Goal: Task Accomplishment & Management: Manage account settings

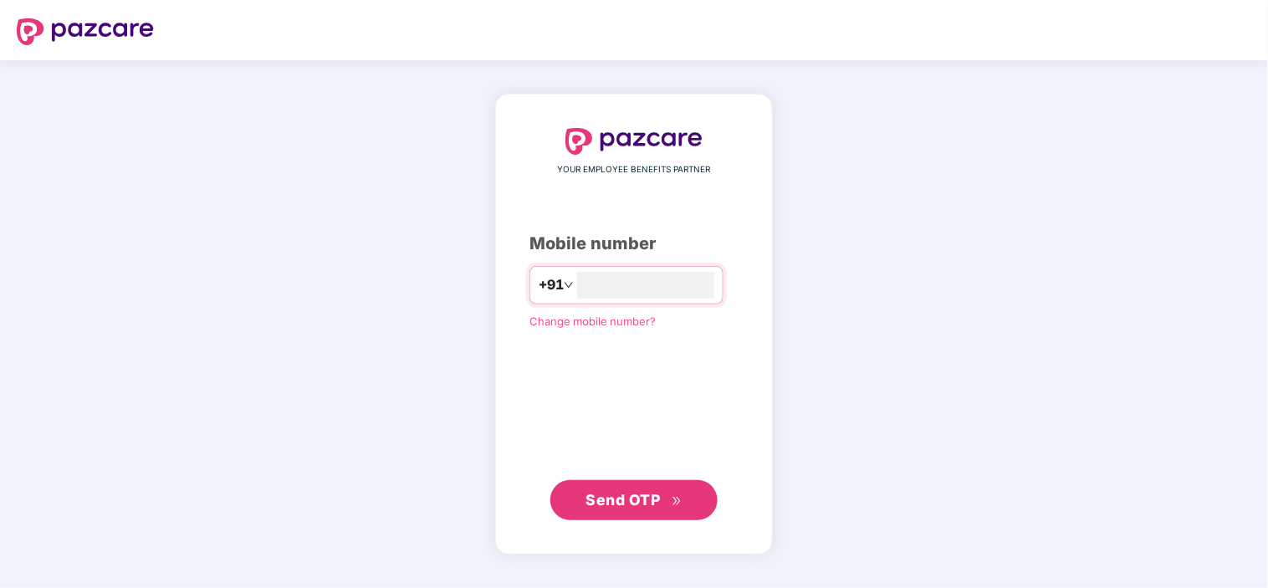
type input "**********"
click at [666, 506] on span "Send OTP" at bounding box center [634, 498] width 96 height 23
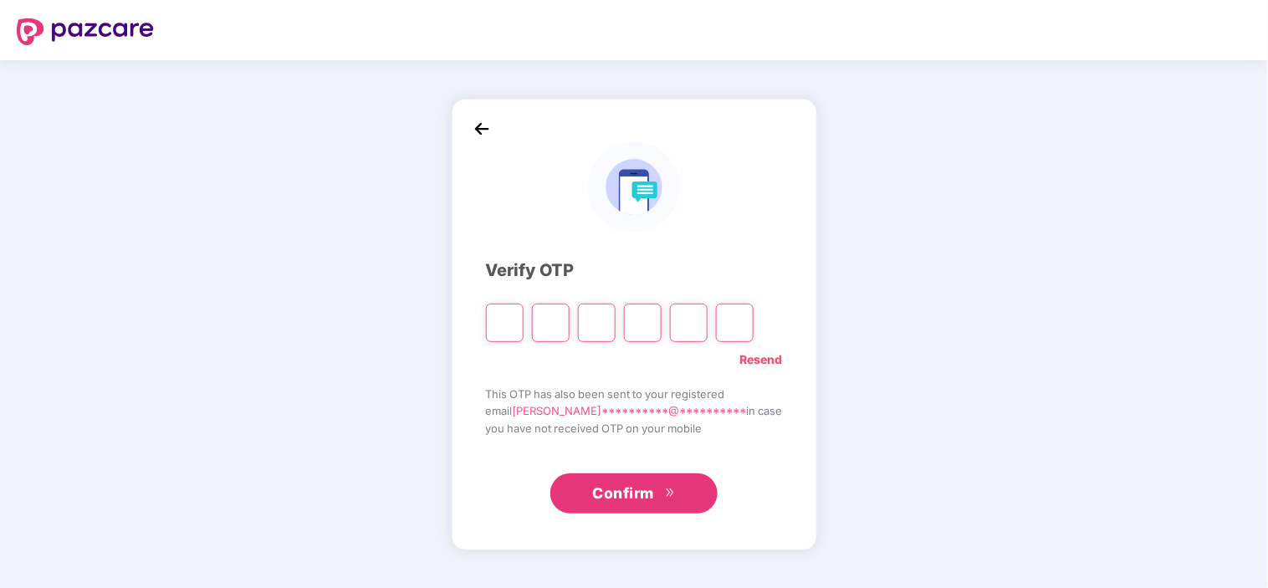
type input "*"
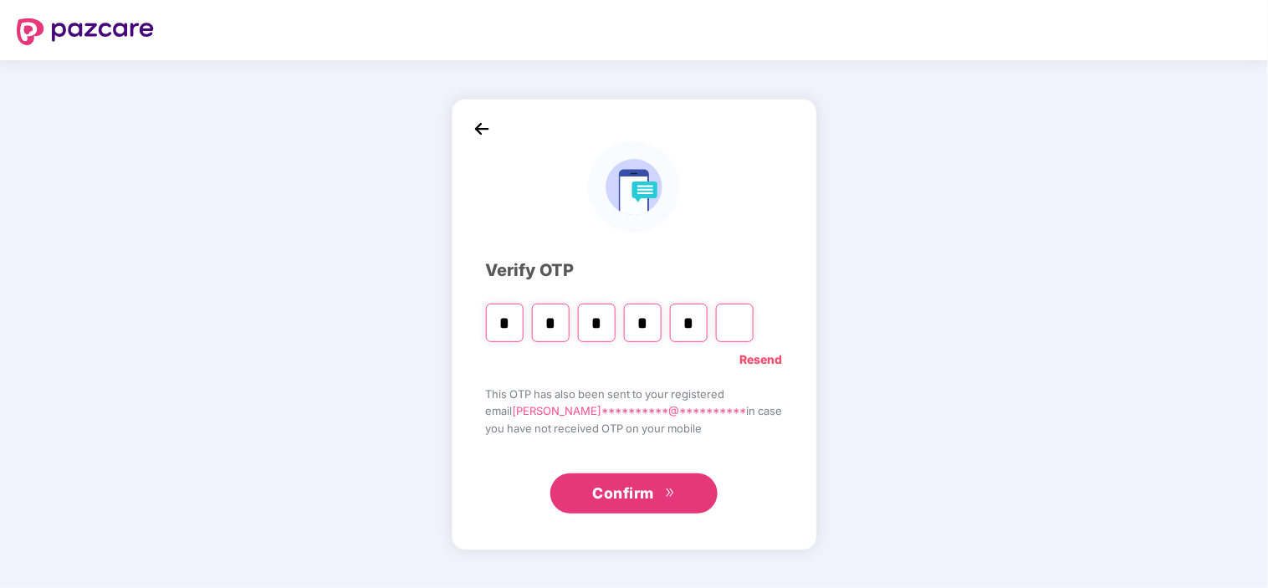
type input "*"
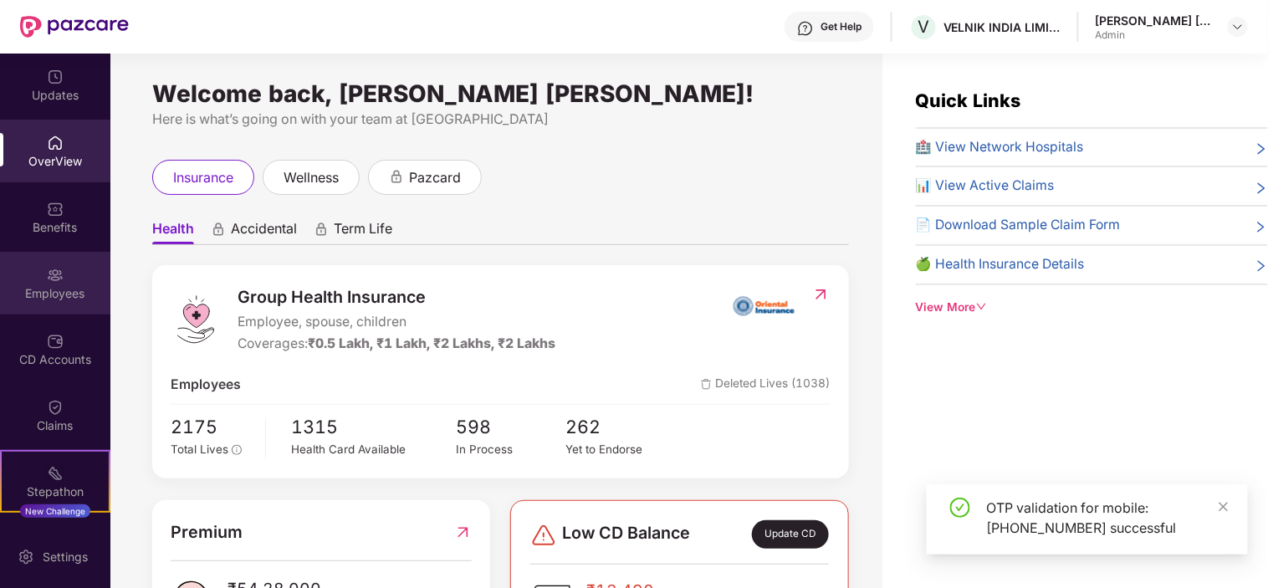
click at [56, 283] on div "Employees" at bounding box center [55, 283] width 110 height 63
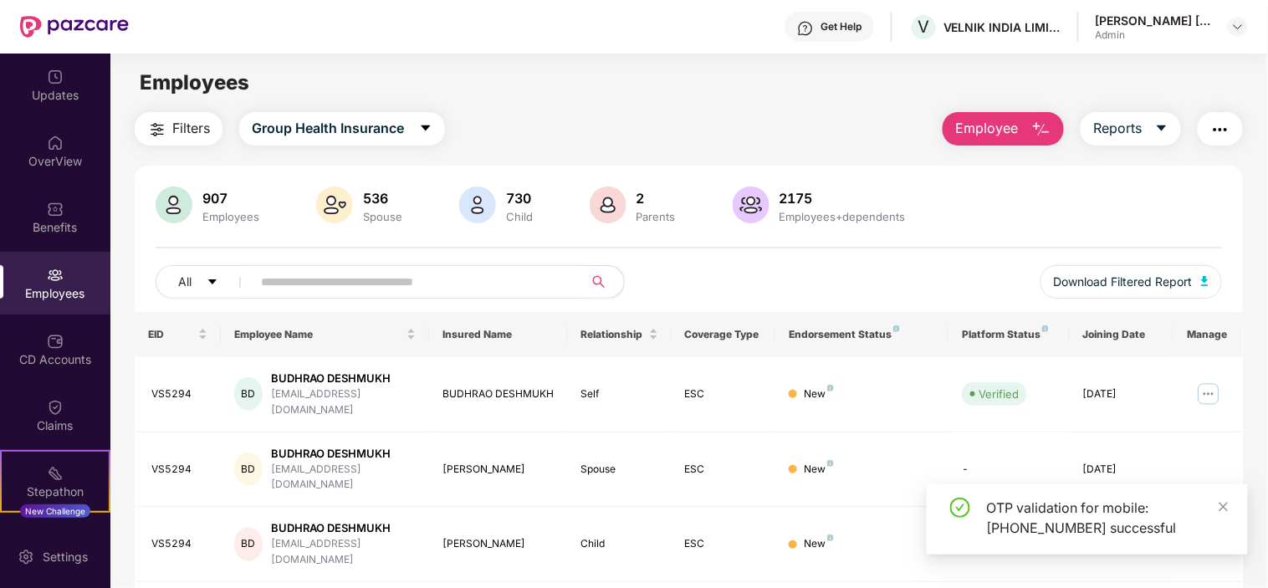
click at [312, 290] on input "text" at bounding box center [411, 281] width 300 height 25
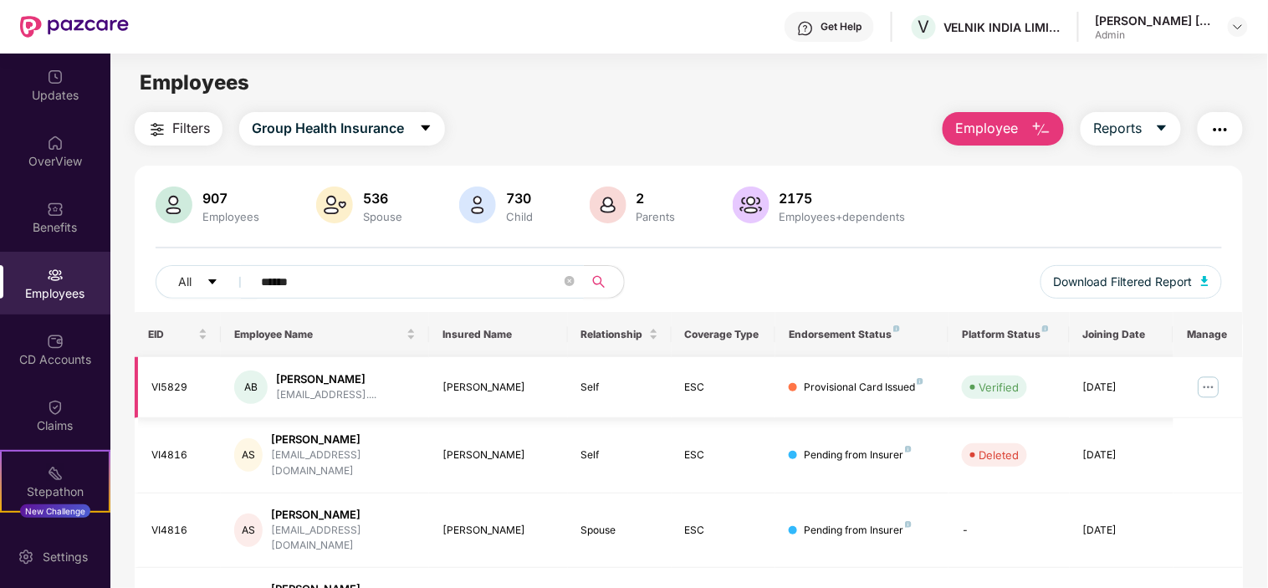
type input "******"
click at [1221, 382] on img at bounding box center [1208, 387] width 27 height 27
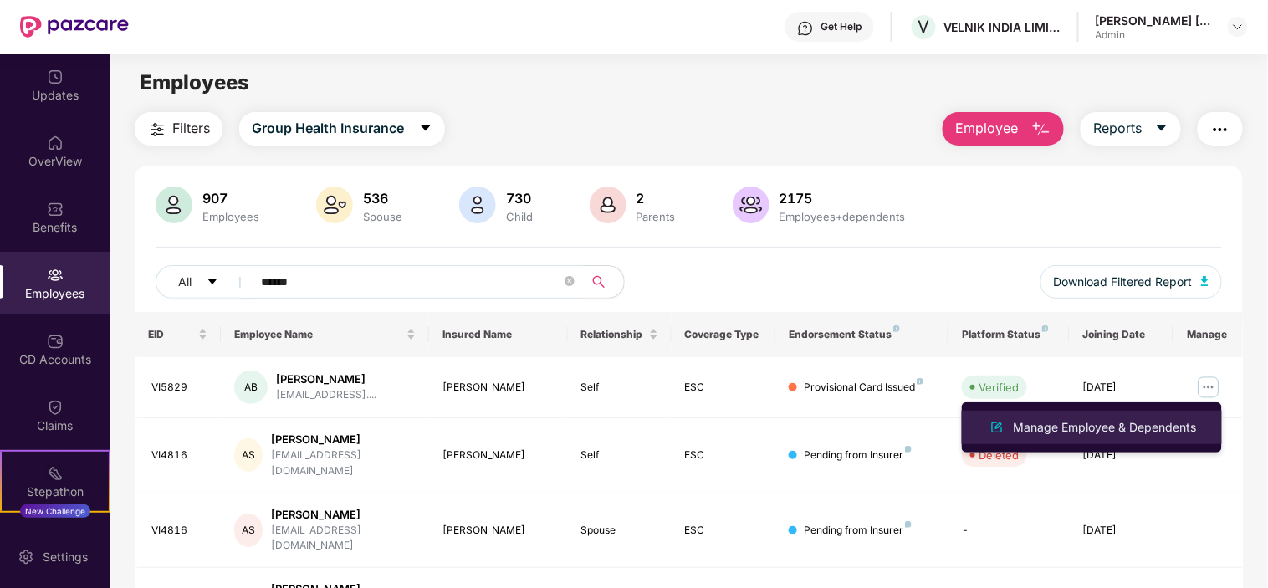
click at [1089, 425] on div "Manage Employee & Dependents" at bounding box center [1105, 427] width 190 height 18
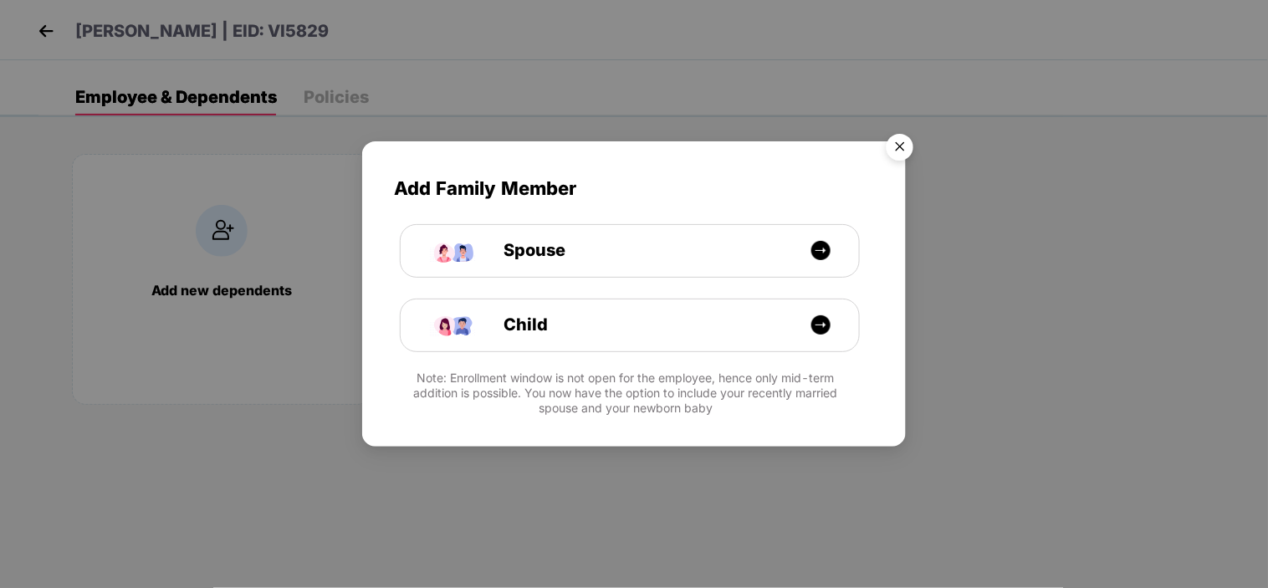
click at [914, 145] on img "Close" at bounding box center [899, 149] width 47 height 47
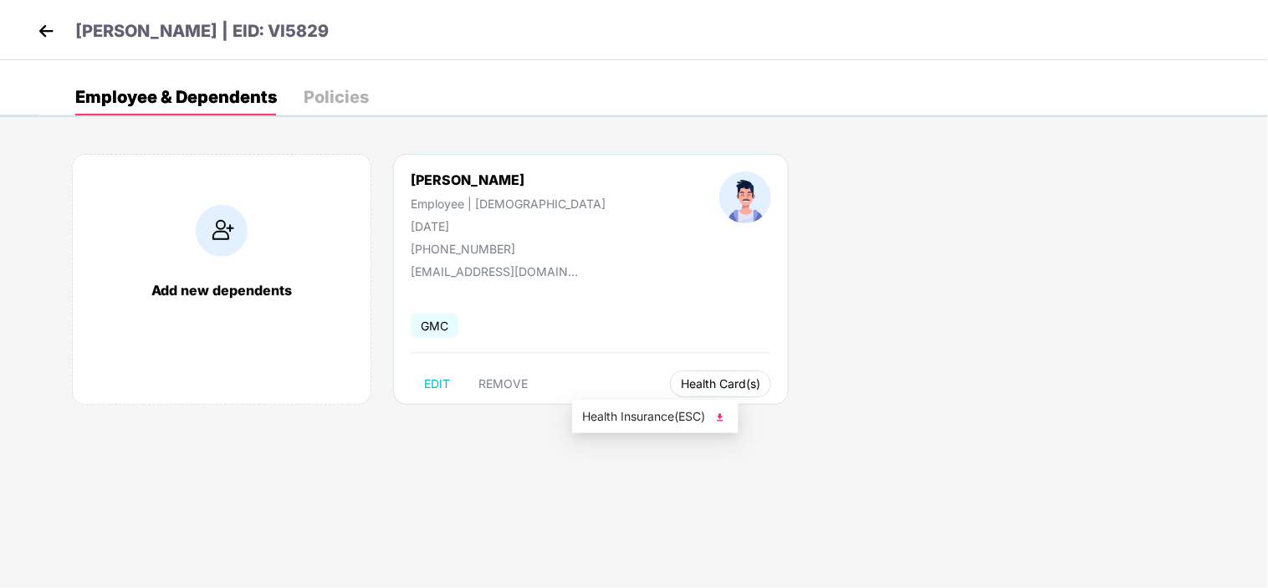
click at [681, 388] on span "Health Card(s)" at bounding box center [720, 384] width 79 height 8
click at [645, 423] on span "Health Insurance(ESC)" at bounding box center [655, 416] width 146 height 18
